Goal: Share content

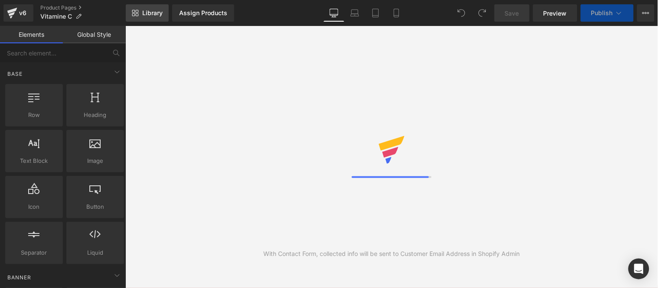
click at [155, 14] on span "Library" at bounding box center [152, 13] width 20 height 8
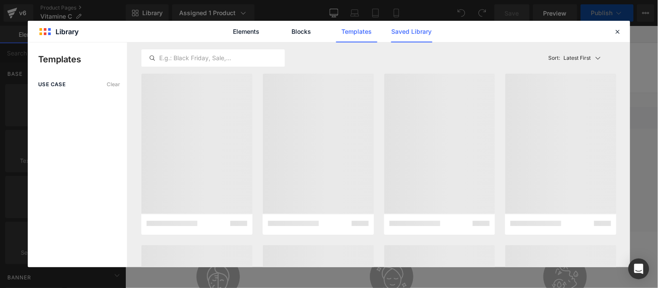
click at [0, 0] on link "Saved Library" at bounding box center [0, 0] width 0 height 0
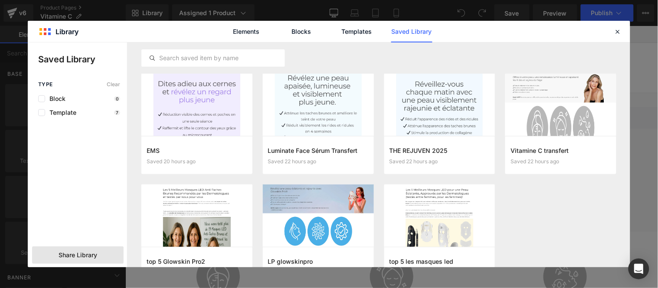
click at [80, 255] on span "Share Library" at bounding box center [78, 255] width 39 height 9
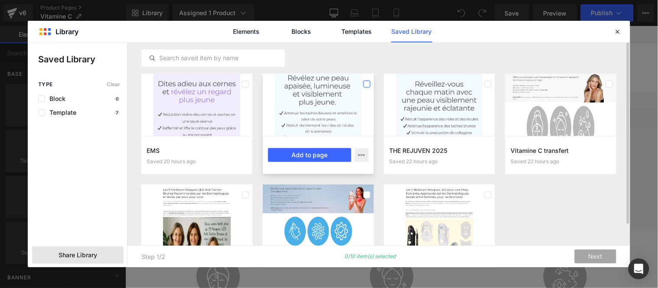
click at [366, 82] on label at bounding box center [366, 84] width 7 height 7
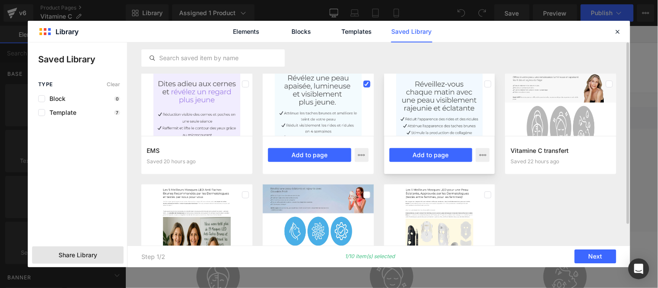
click at [491, 85] on div at bounding box center [487, 84] width 7 height 14
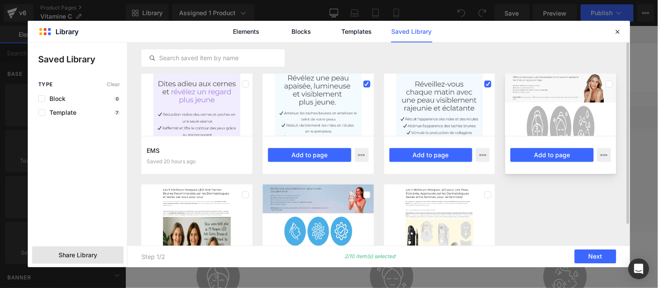
drag, startPoint x: 610, startPoint y: 84, endPoint x: 586, endPoint y: 98, distance: 28.8
click at [609, 84] on label at bounding box center [609, 84] width 7 height 7
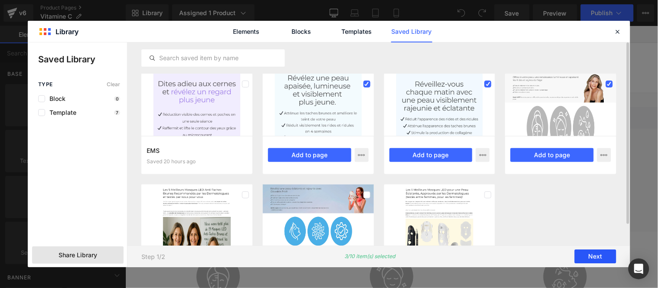
click at [601, 255] on button "Next" at bounding box center [595, 257] width 42 height 14
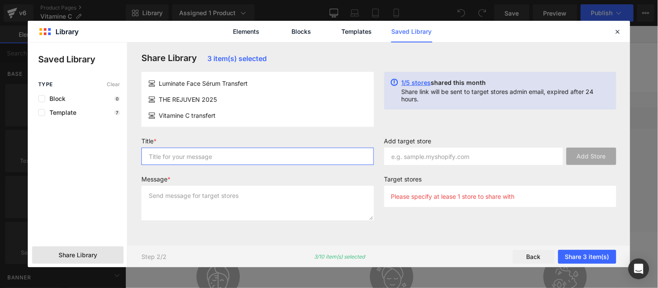
click at [178, 161] on input "text" at bounding box center [257, 156] width 232 height 17
type input "Serum"
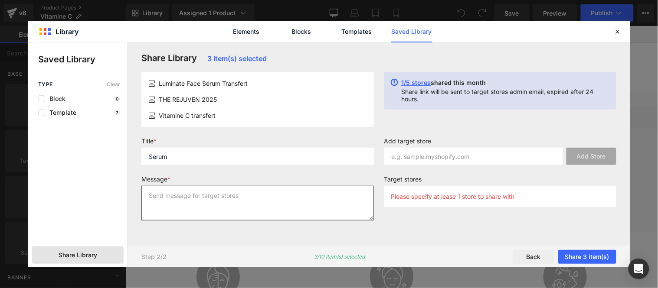
click at [179, 195] on textarea at bounding box center [257, 203] width 232 height 35
paste textarea "Serum"
type textarea "Serum"
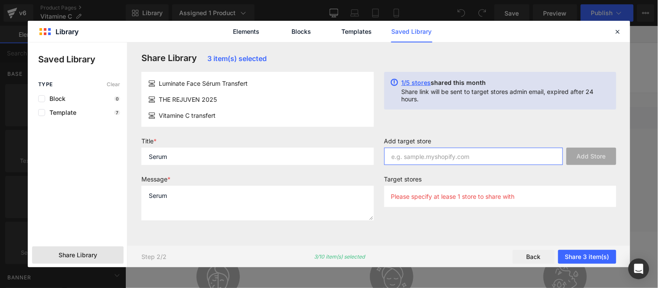
click at [450, 155] on input "text" at bounding box center [473, 156] width 179 height 17
paste input "frkpfr-jq"
type input "frkpfr-jq"
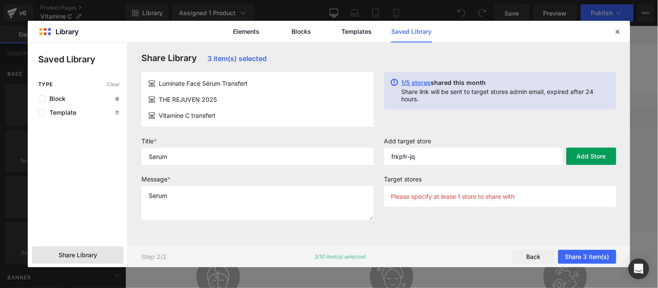
click at [597, 158] on button "Add Store" at bounding box center [591, 156] width 50 height 17
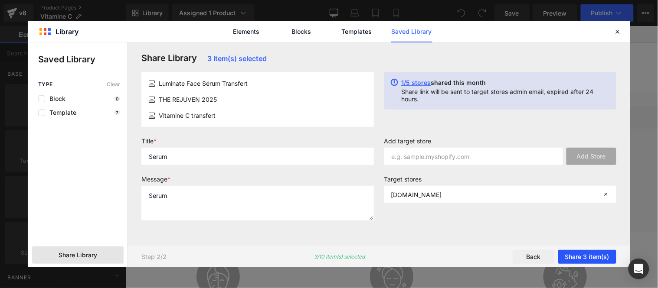
click at [580, 255] on button "Share 3 item(s)" at bounding box center [587, 257] width 58 height 14
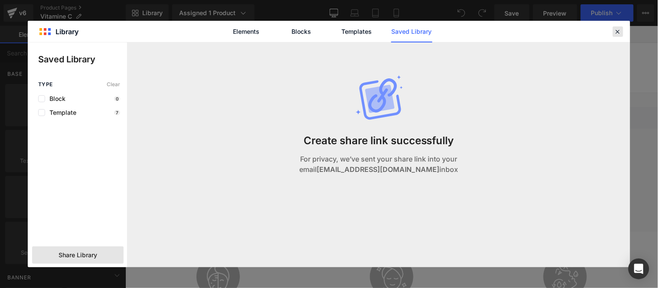
click at [616, 32] on icon at bounding box center [618, 32] width 8 height 8
